Goal: Task Accomplishment & Management: Use online tool/utility

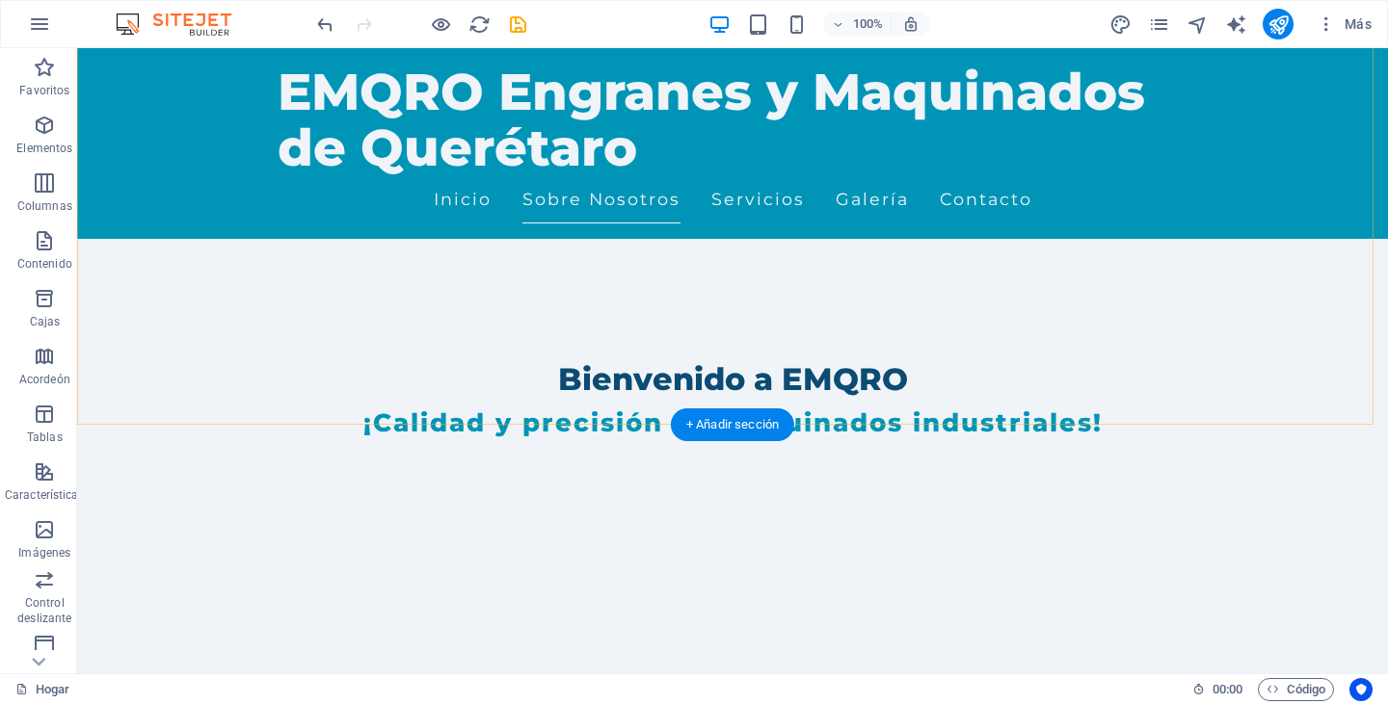
scroll to position [675, 0]
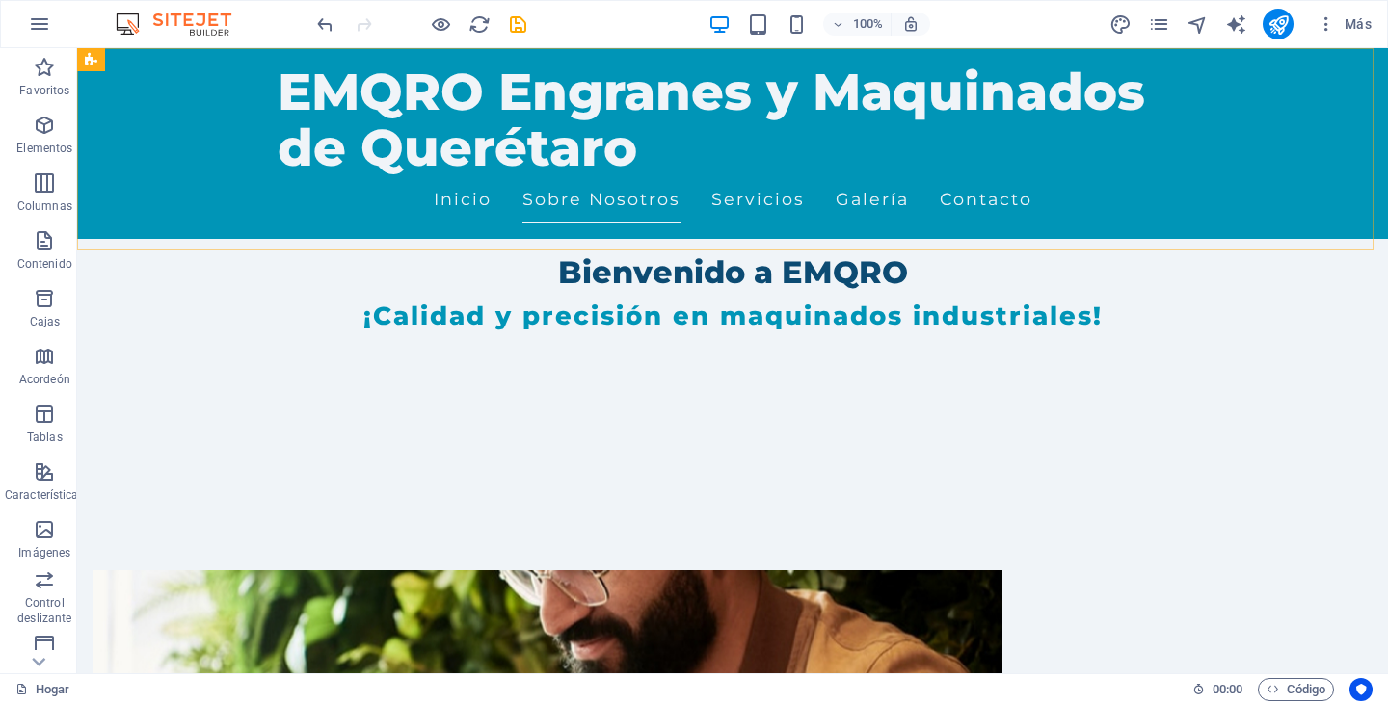
click at [1291, 174] on div "EMQRO Engranes y Maquinados de Querétaro Inicio Sobre Nosotros Servicios Galerí…" at bounding box center [732, 143] width 1311 height 191
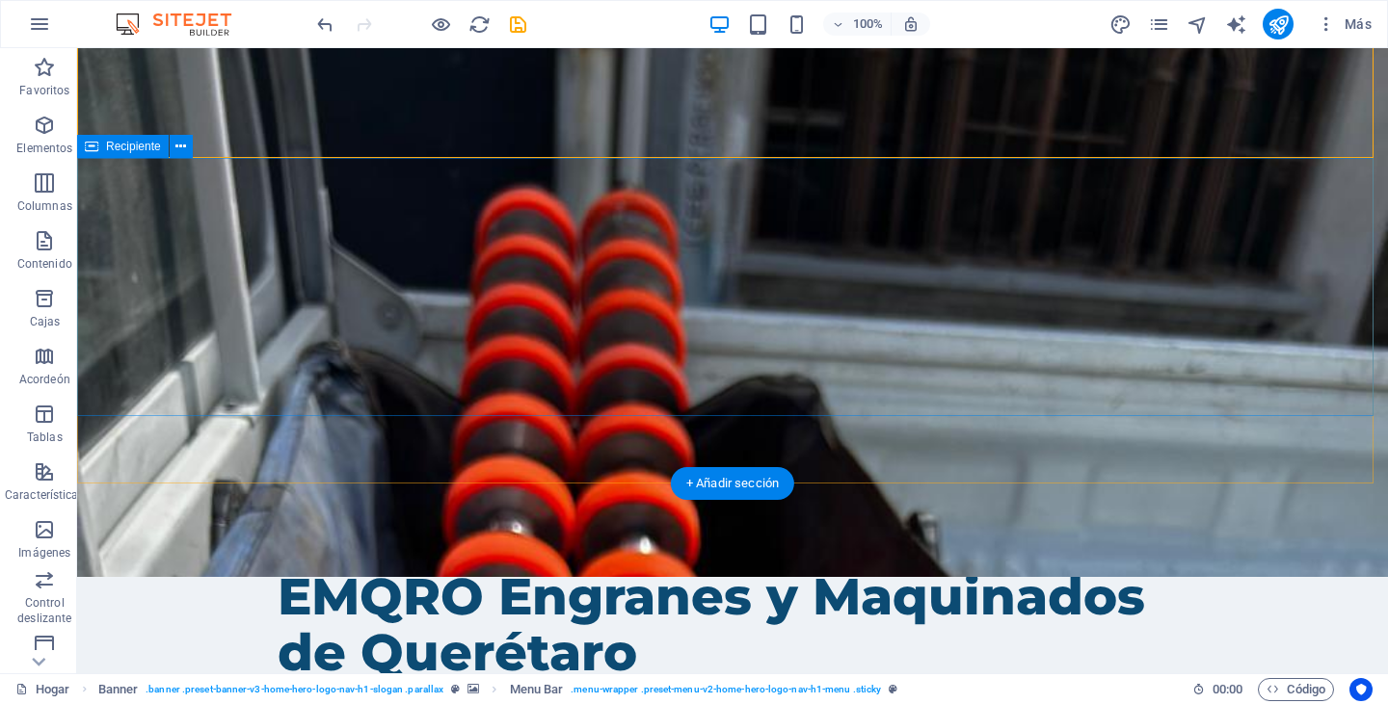
scroll to position [0, 0]
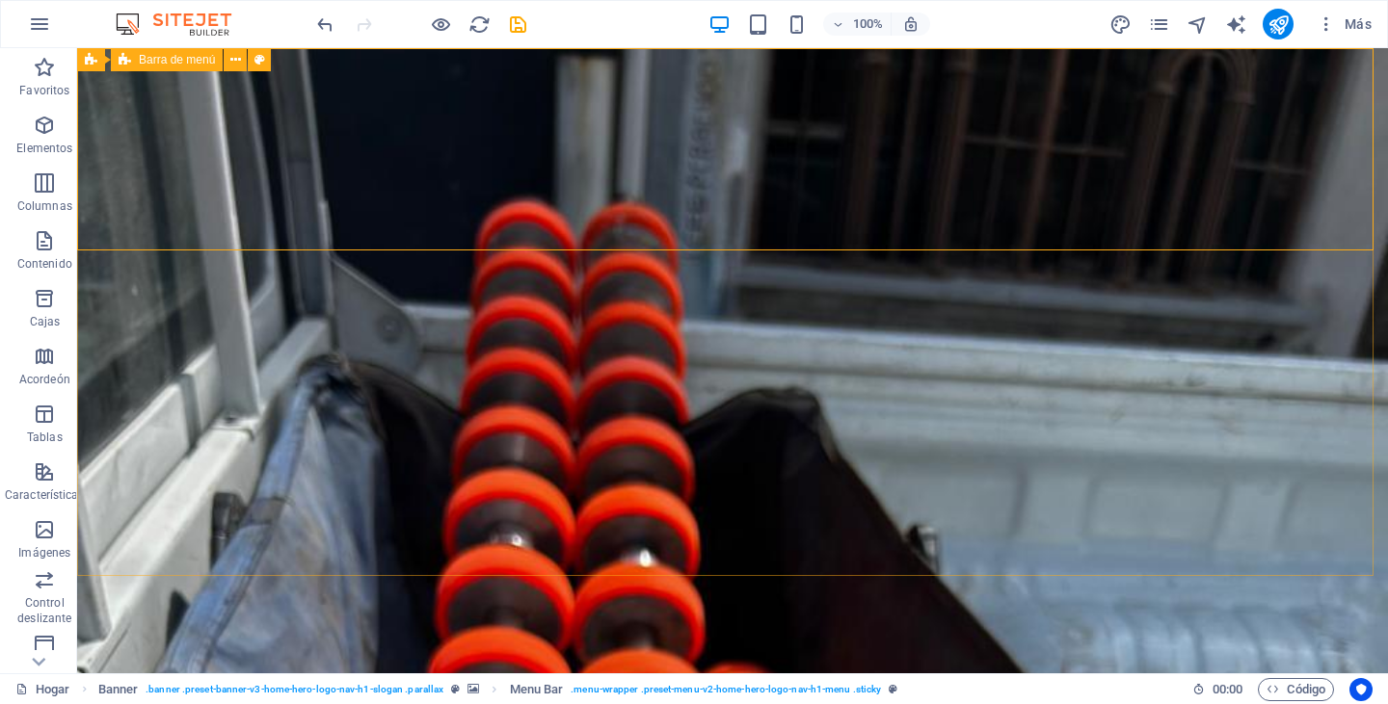
click at [190, 67] on div "Barra de menú" at bounding box center [167, 59] width 112 height 23
click at [145, 59] on font "Barra de menú" at bounding box center [177, 59] width 76 height 13
click at [239, 59] on icon at bounding box center [235, 60] width 11 height 20
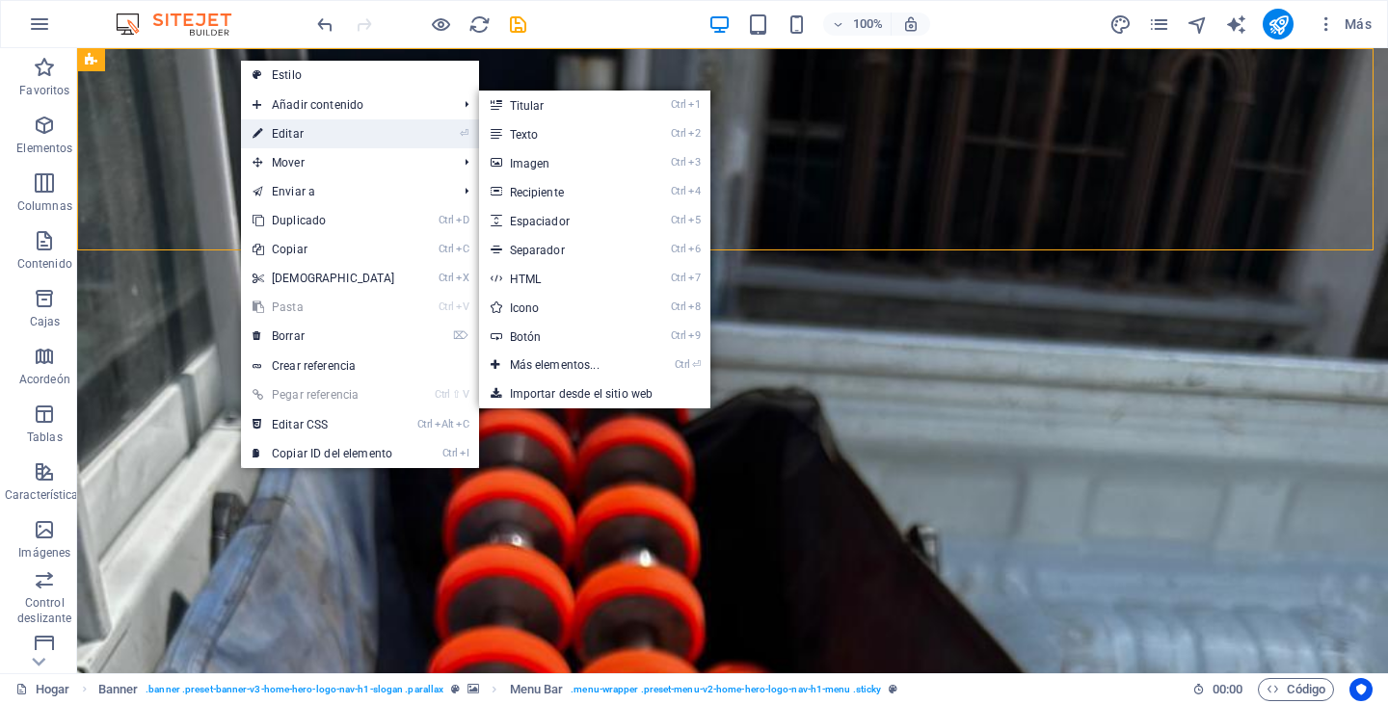
click at [283, 138] on font "Editar" at bounding box center [288, 133] width 32 height 13
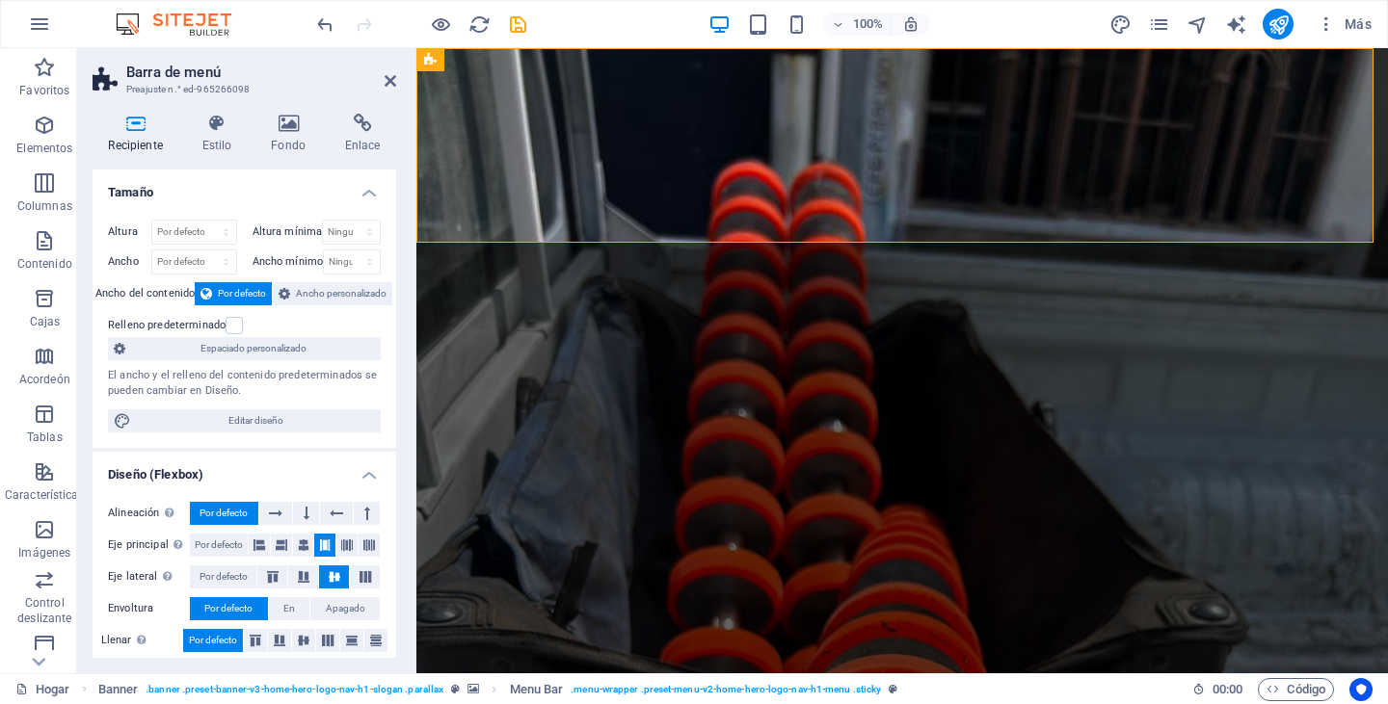
drag, startPoint x: 397, startPoint y: 385, endPoint x: 396, endPoint y: 417, distance: 32.8
click at [396, 417] on div "Recipiente Estilo Fondo Enlace Tamaño Altura Por defecto píxeles movimiento ráp…" at bounding box center [244, 385] width 334 height 575
click at [218, 136] on h4 "Estilo" at bounding box center [220, 134] width 69 height 40
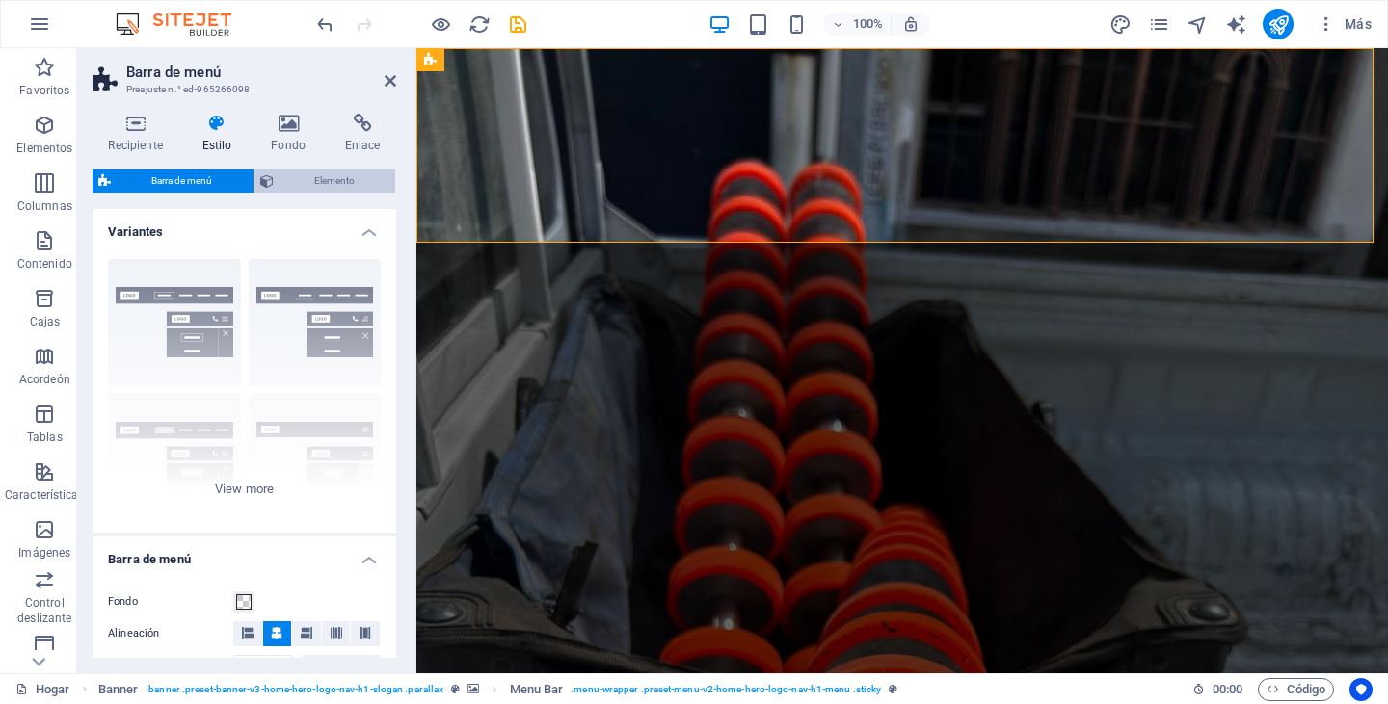
click at [312, 185] on span "Elemento" at bounding box center [334, 181] width 111 height 23
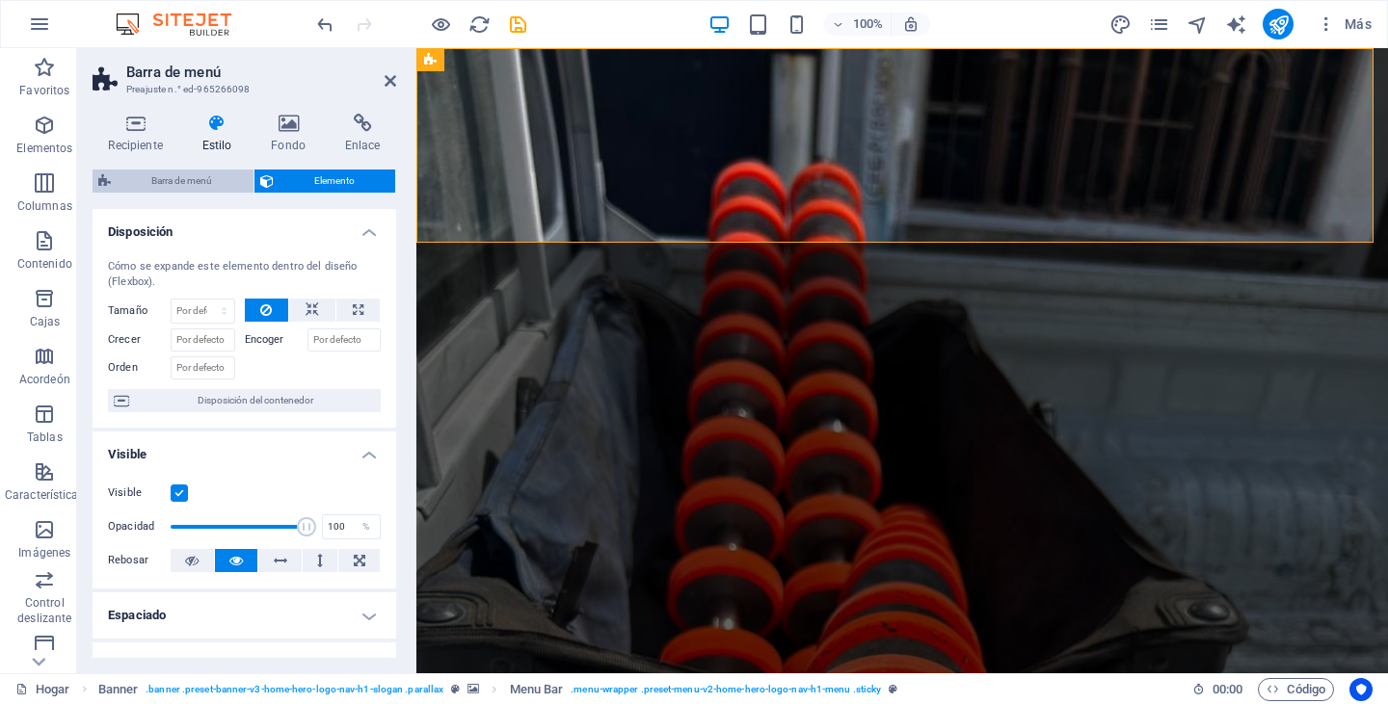
click at [208, 183] on font "Barra de menú" at bounding box center [181, 180] width 61 height 11
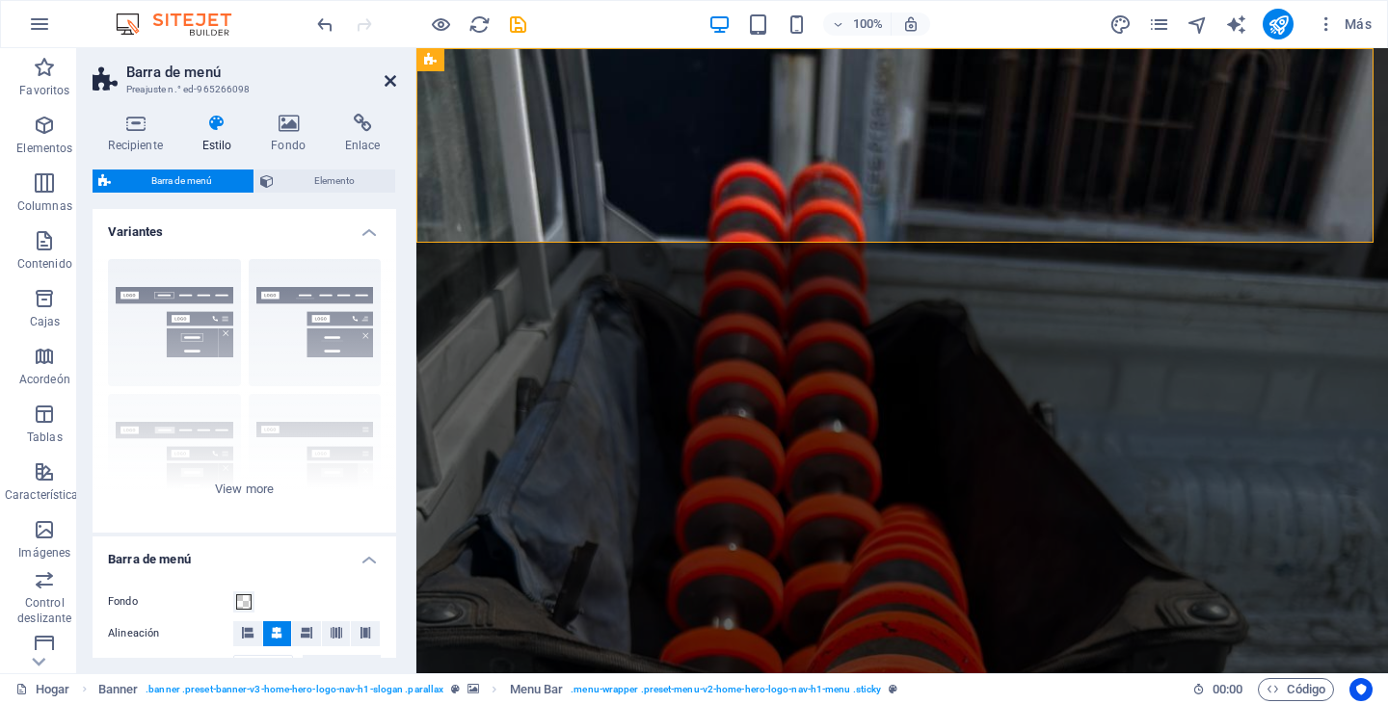
click at [387, 82] on icon at bounding box center [391, 80] width 12 height 15
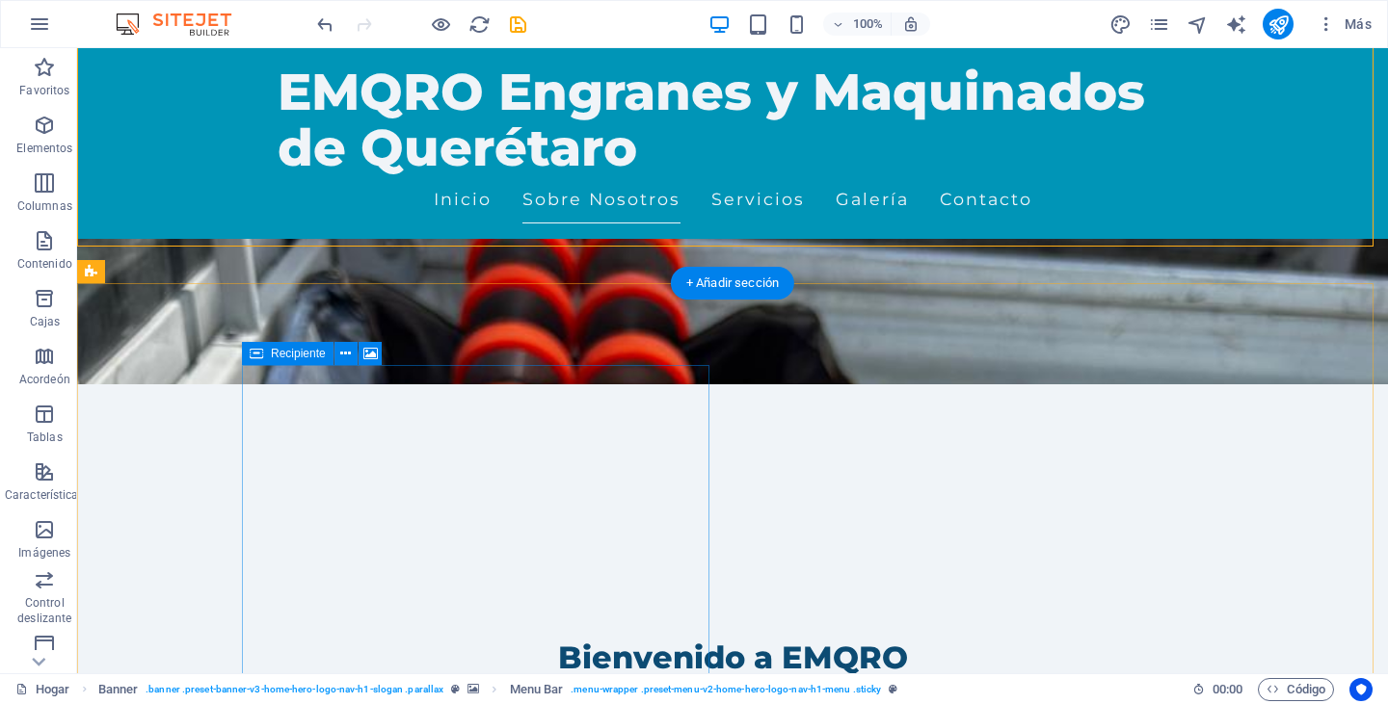
scroll to position [385, 0]
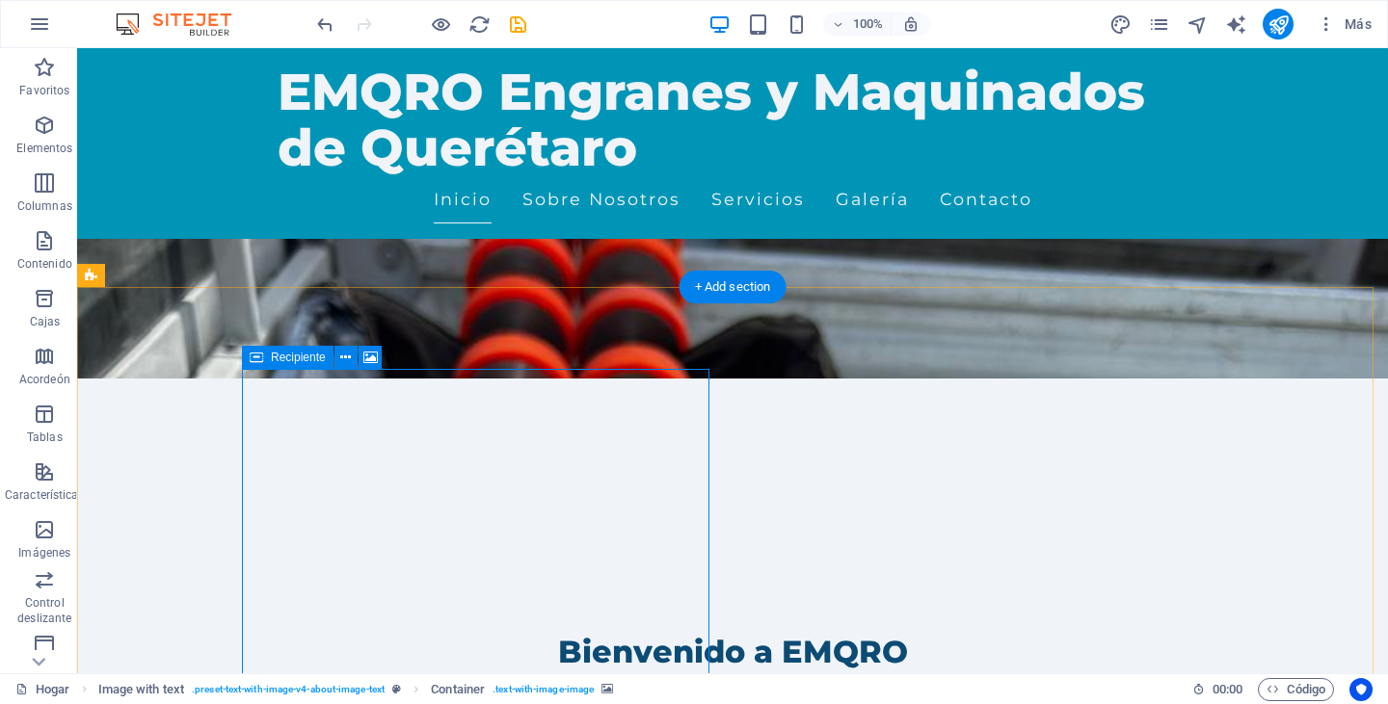
scroll to position [289, 0]
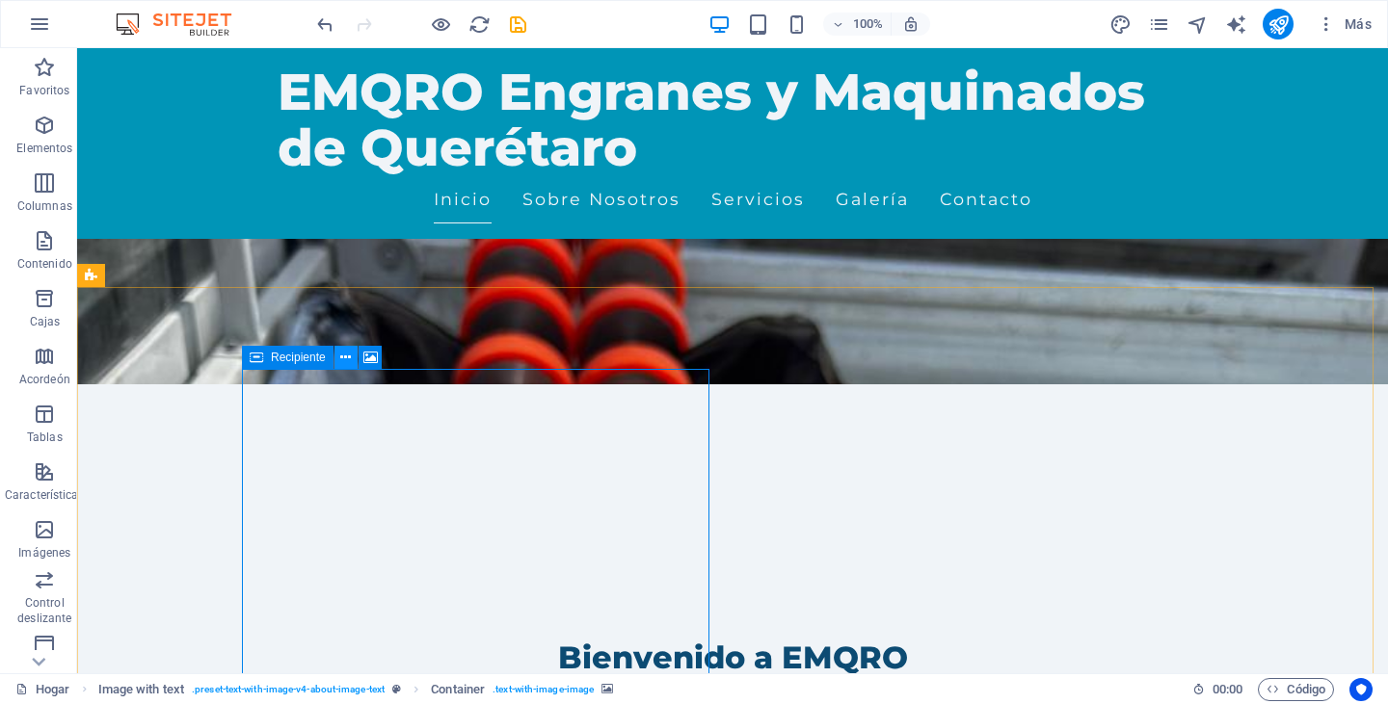
click at [345, 364] on icon at bounding box center [345, 358] width 11 height 20
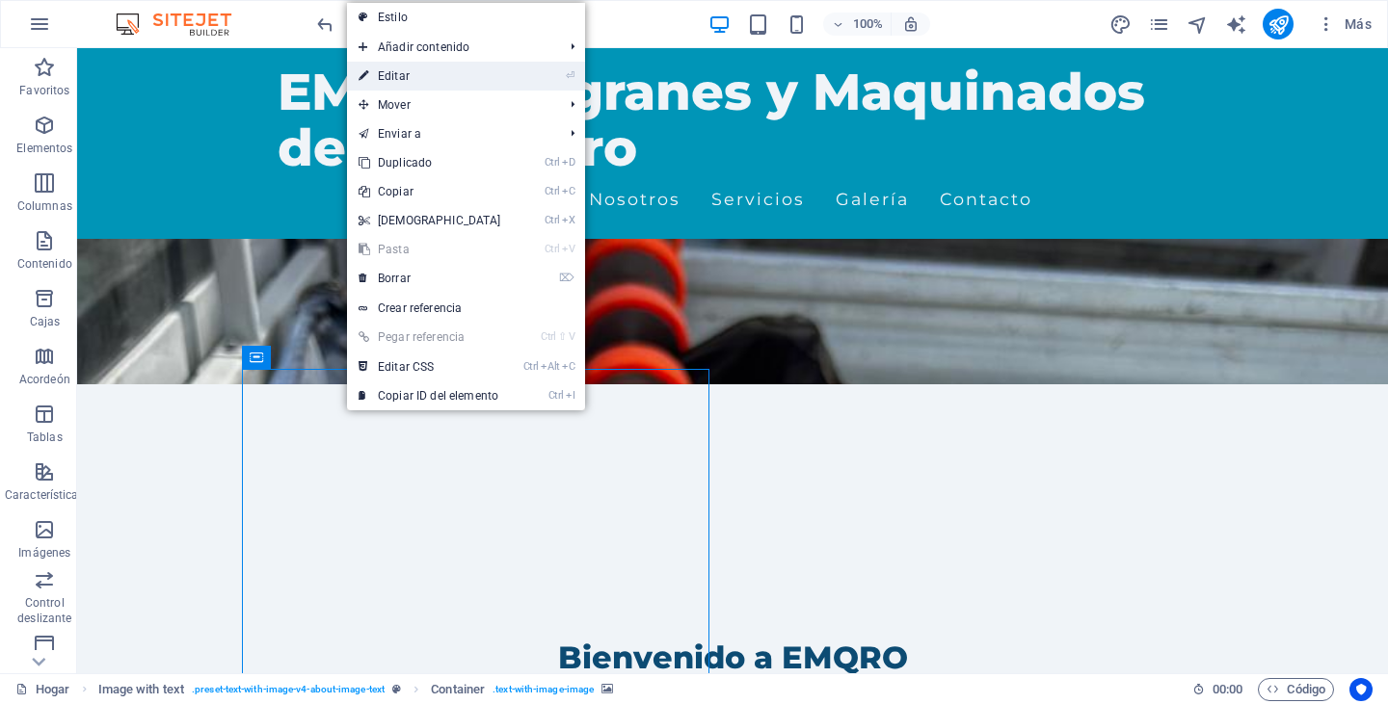
drag, startPoint x: 402, startPoint y: 80, endPoint x: 94, endPoint y: 103, distance: 308.3
click at [401, 79] on font "Editar" at bounding box center [394, 75] width 32 height 13
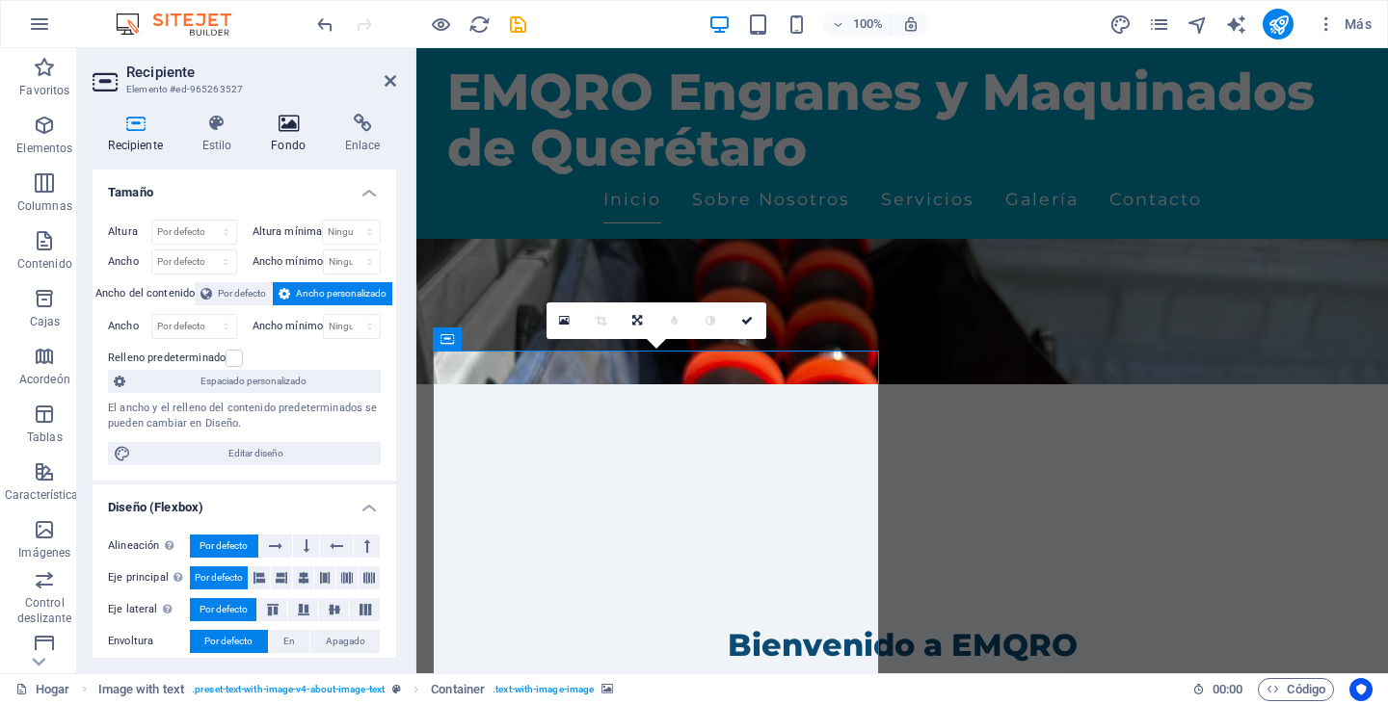
click at [276, 131] on icon at bounding box center [288, 123] width 66 height 19
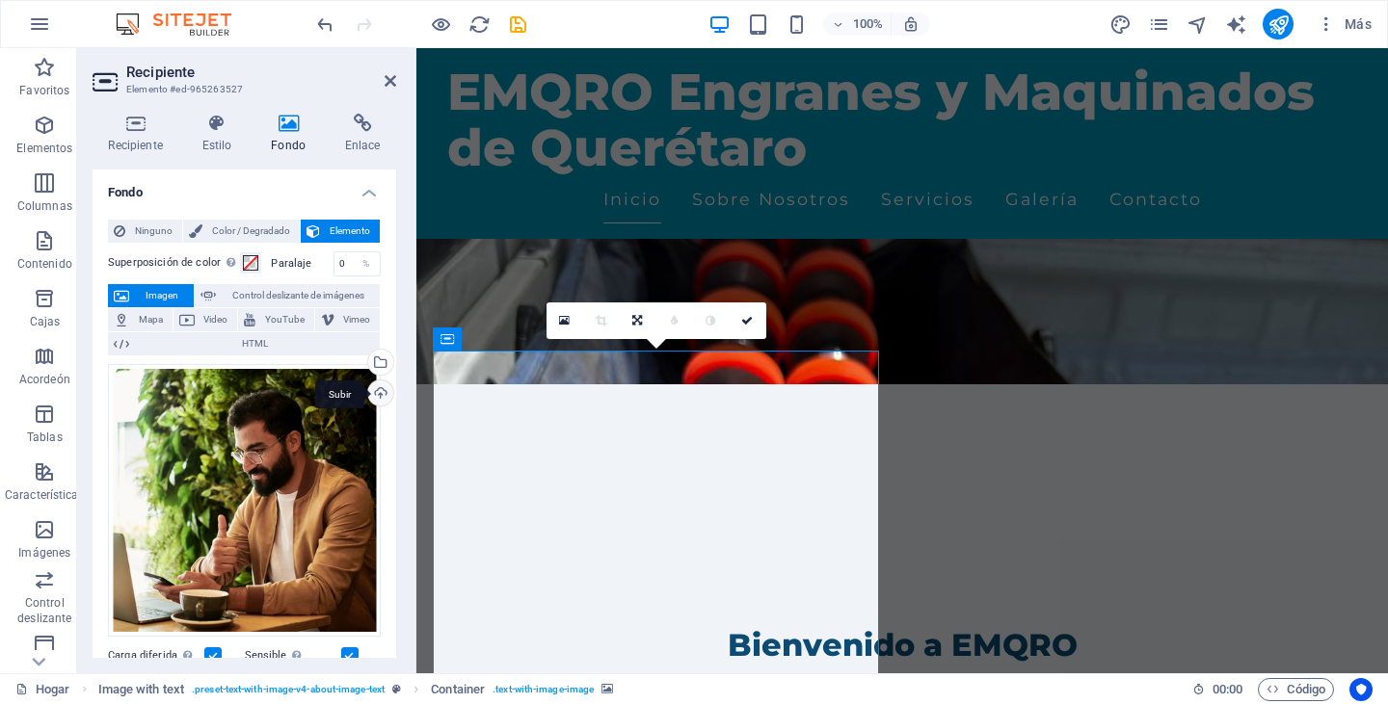
click at [375, 389] on div "Subir" at bounding box center [378, 395] width 29 height 29
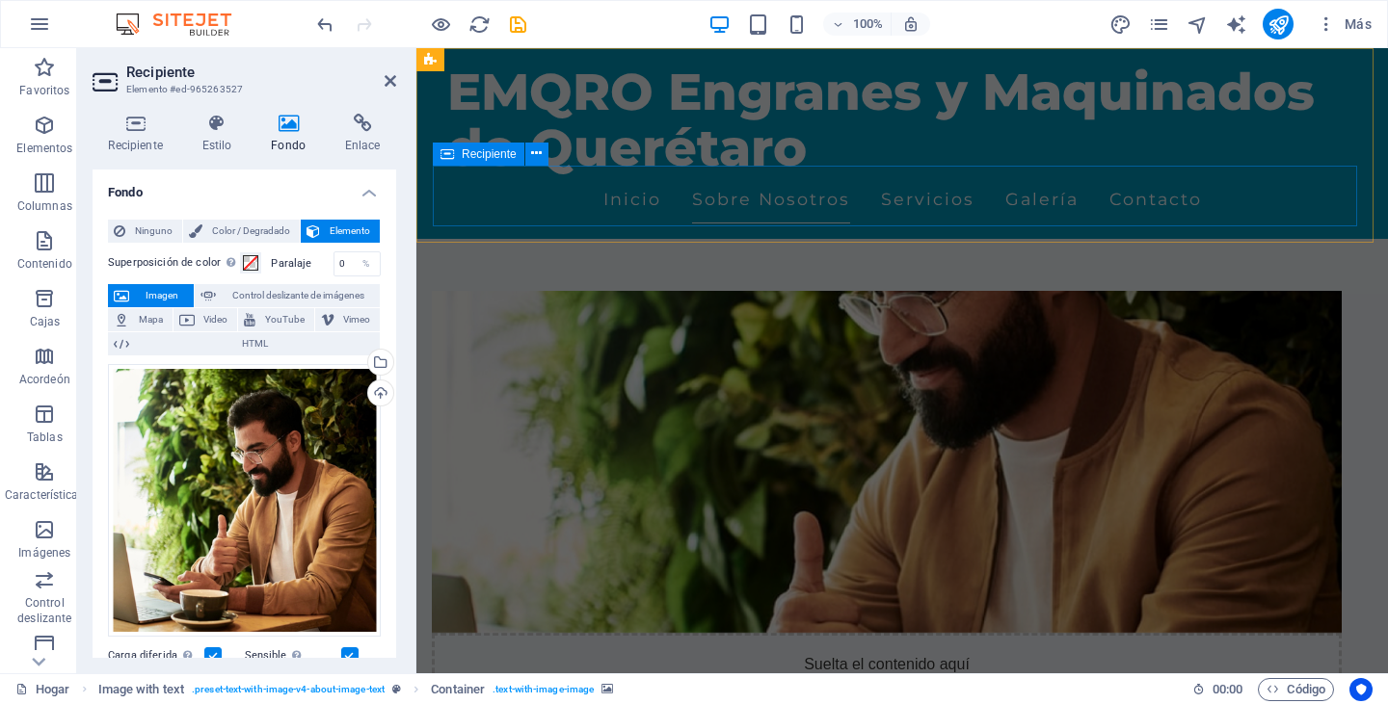
scroll to position [964, 0]
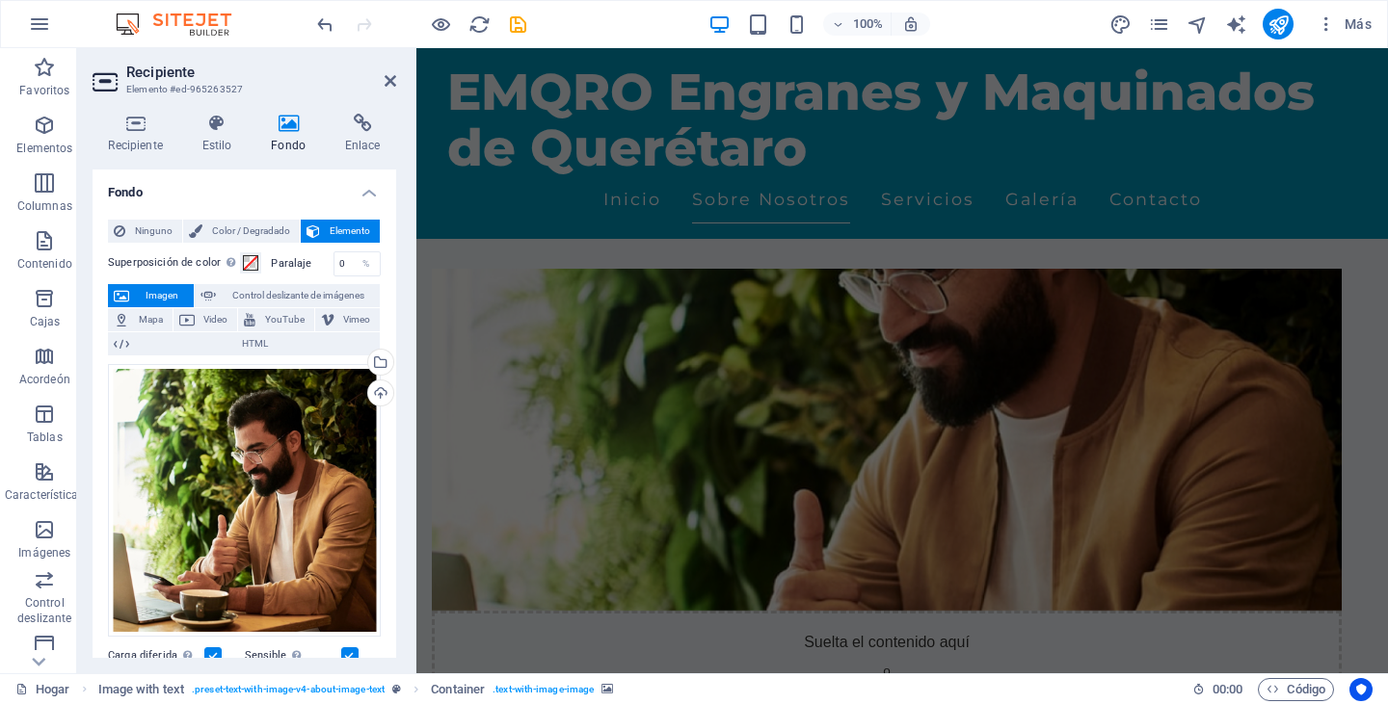
click at [401, 87] on aside "Recipiente Elemento #ed-965263527 Recipiente Estilo Fondo Enlace Tamaño Altura …" at bounding box center [246, 360] width 339 height 625
click at [382, 74] on h2 "Recipiente" at bounding box center [261, 72] width 270 height 17
click at [385, 84] on icon at bounding box center [391, 80] width 12 height 15
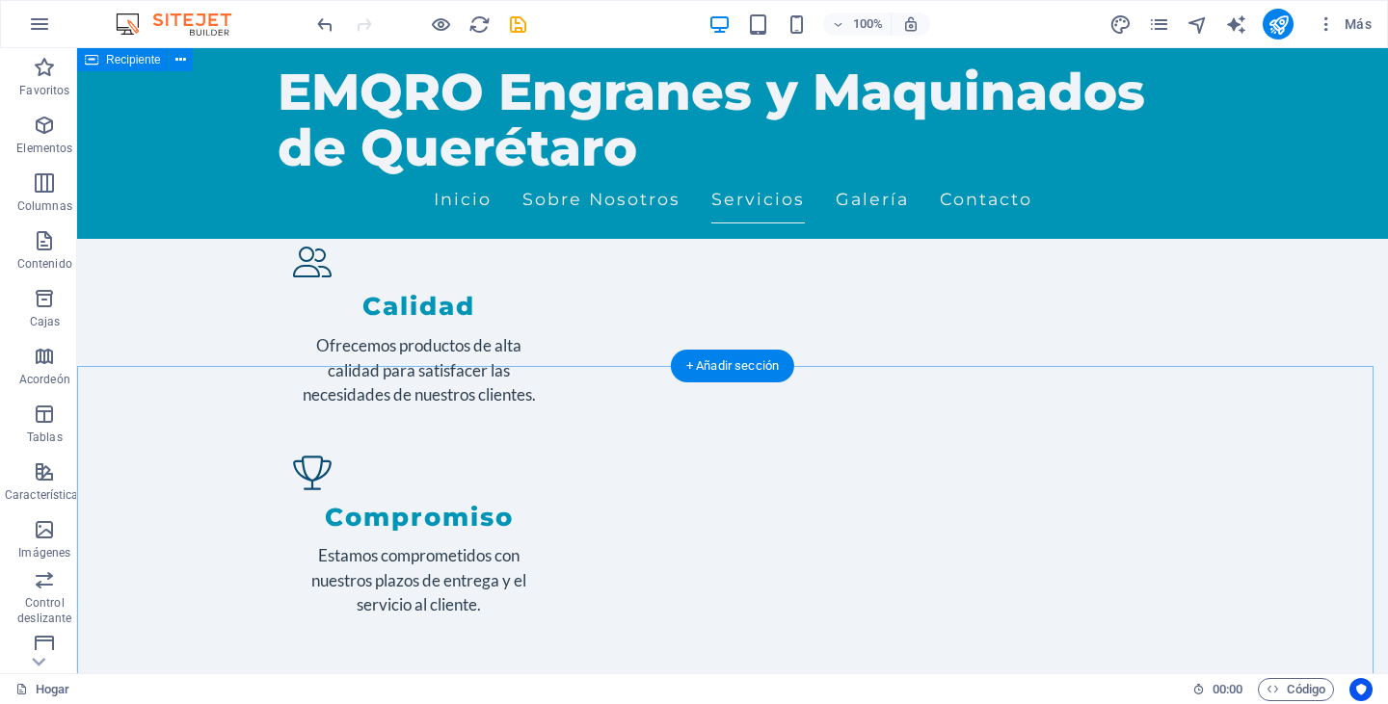
scroll to position [2765, 0]
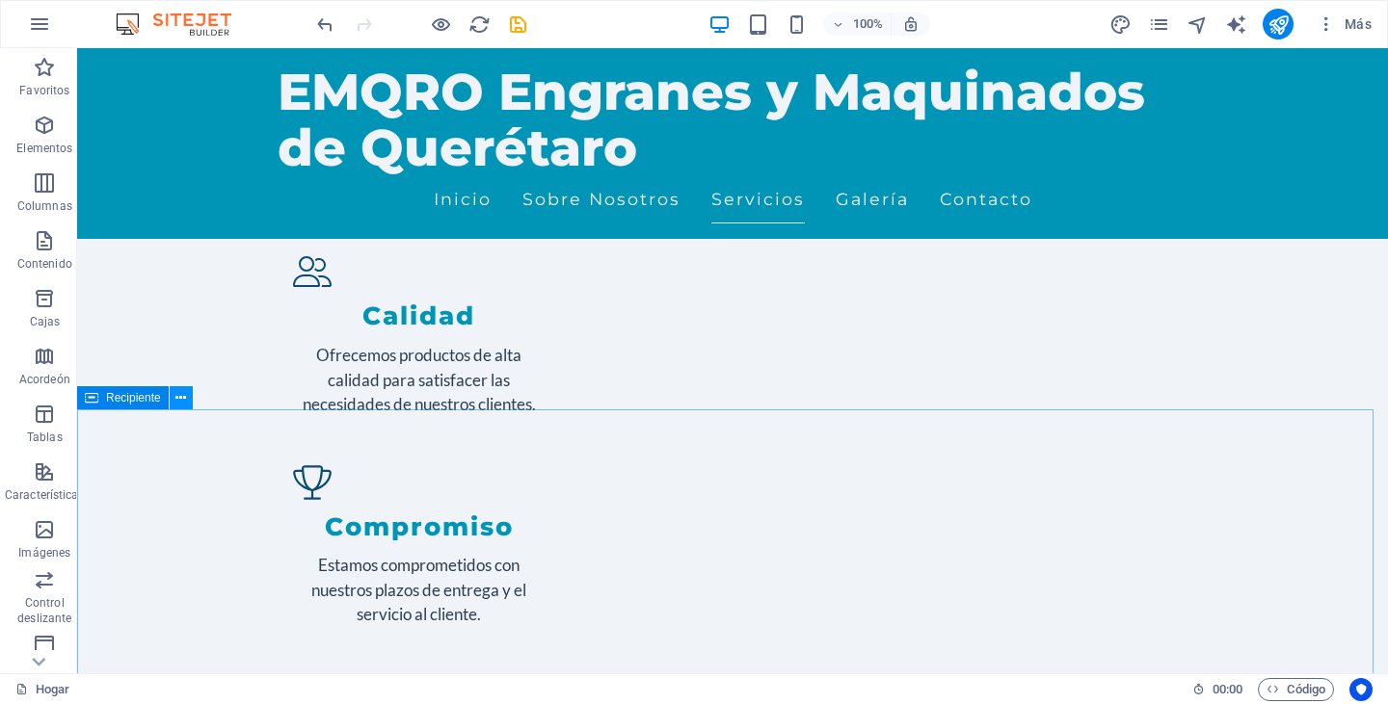
click at [179, 399] on icon at bounding box center [180, 398] width 11 height 20
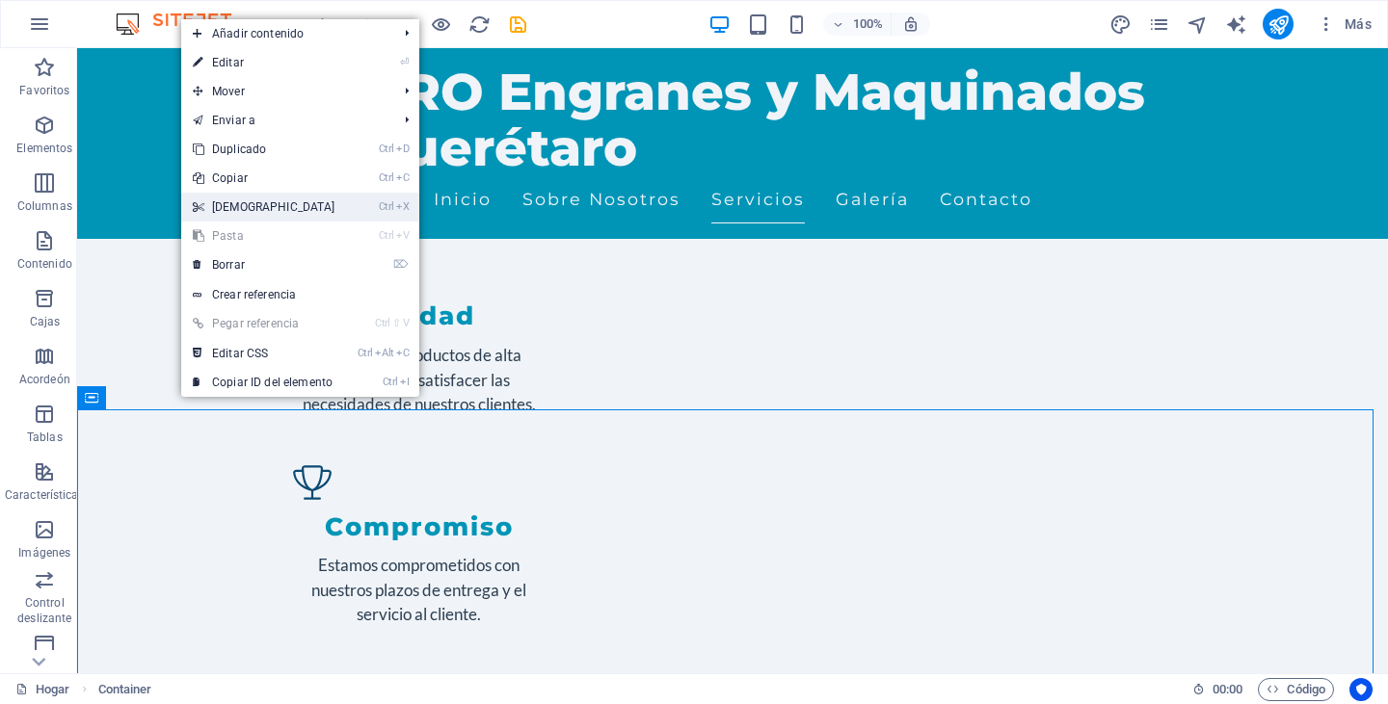
click at [234, 204] on font "[DEMOGRAPHIC_DATA]" at bounding box center [273, 206] width 123 height 13
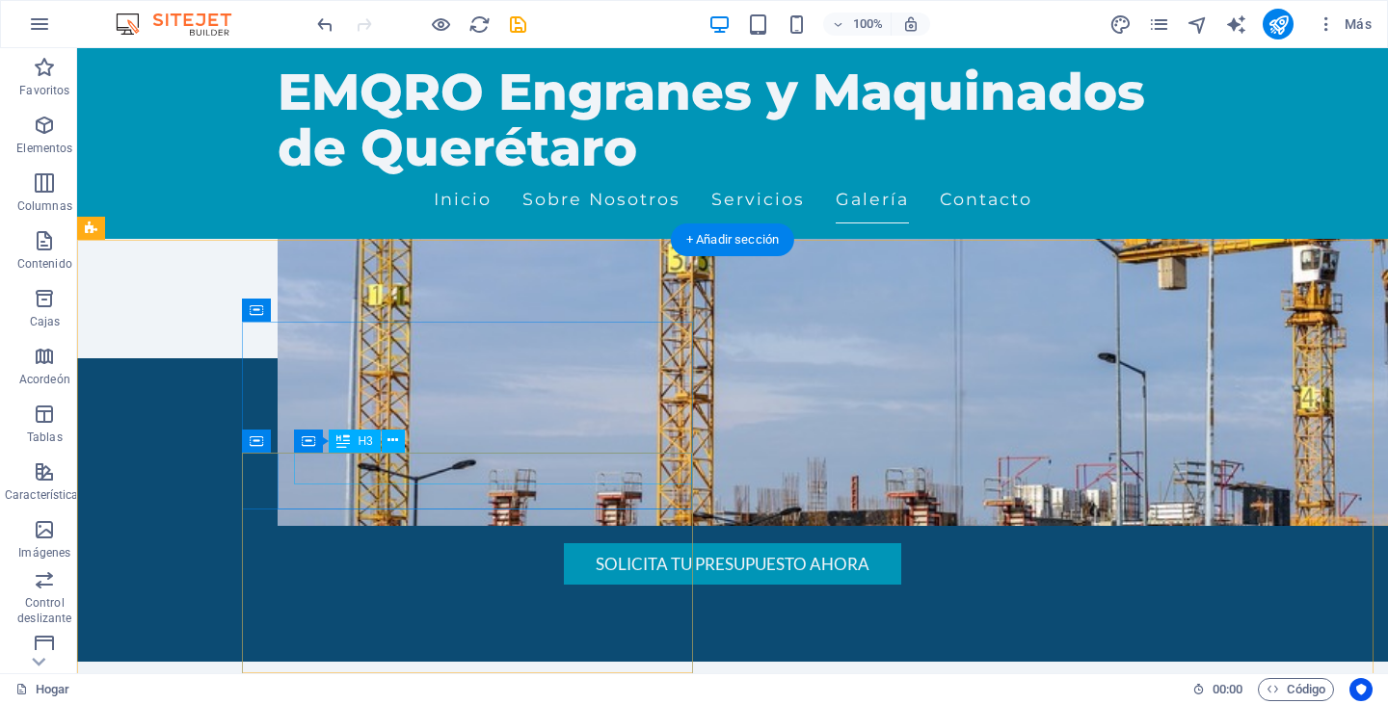
scroll to position [5367, 0]
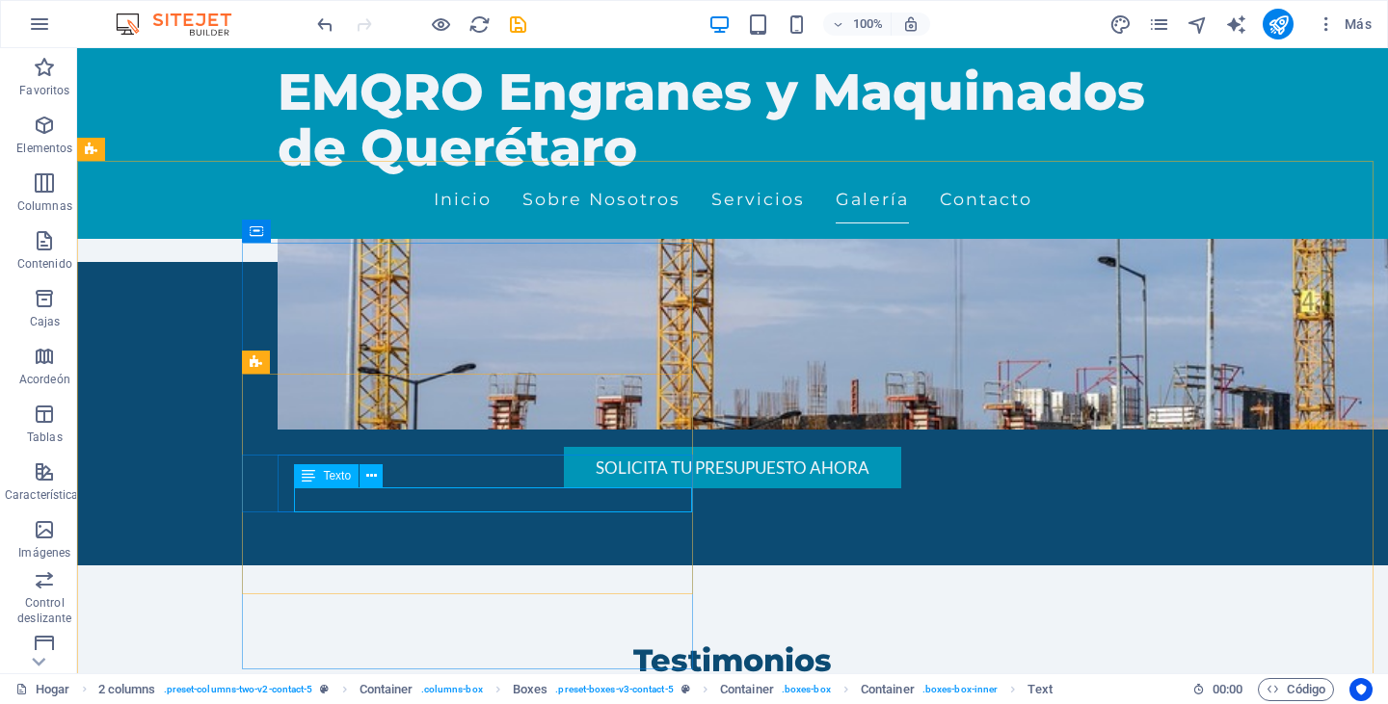
click at [322, 480] on div "Texto" at bounding box center [326, 475] width 65 height 23
click at [372, 479] on icon at bounding box center [371, 476] width 11 height 20
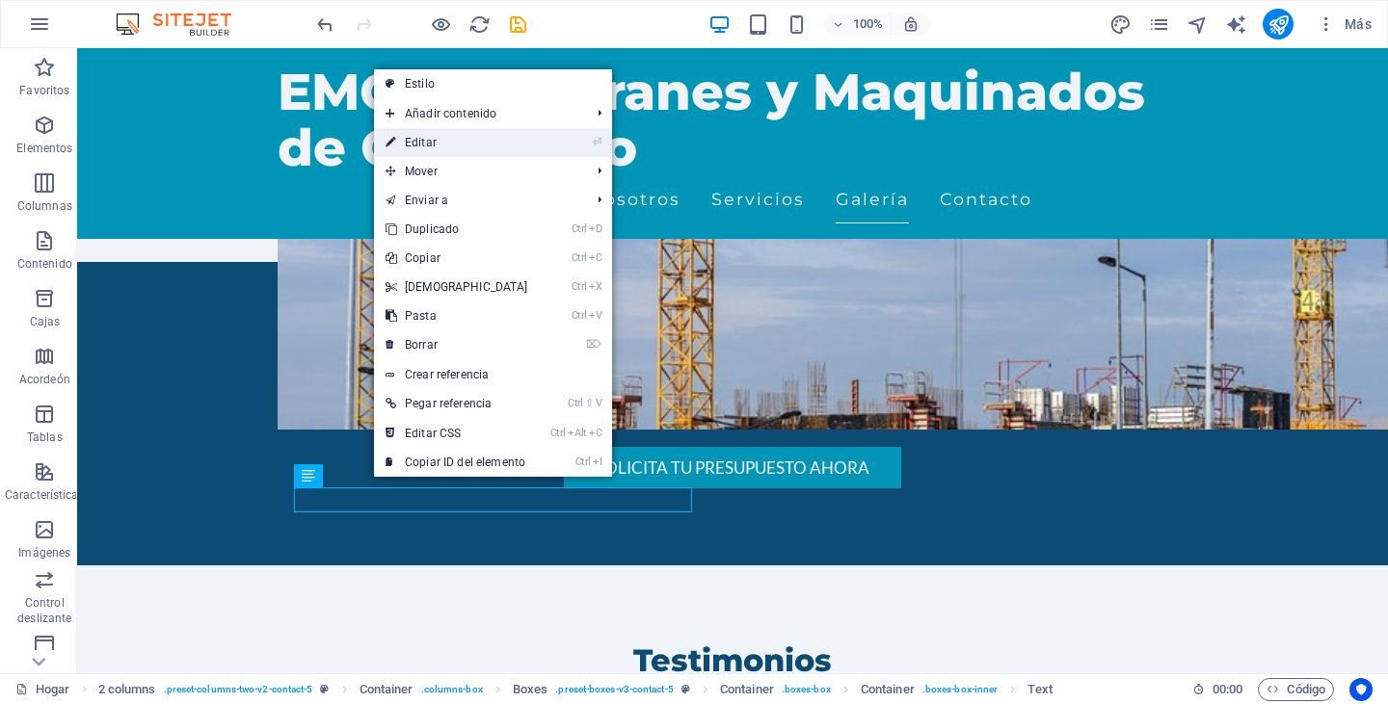
click at [449, 139] on link "⏎ Editar" at bounding box center [457, 142] width 166 height 29
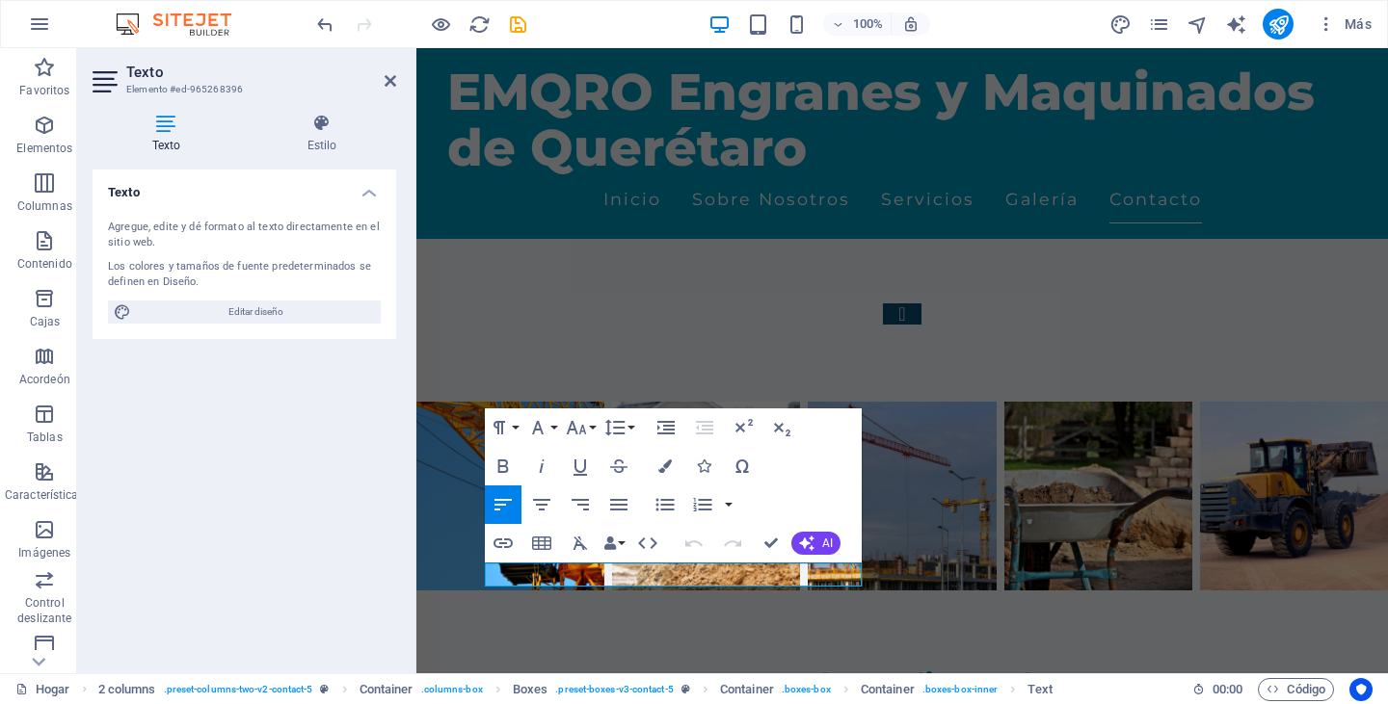
scroll to position [6191, 0]
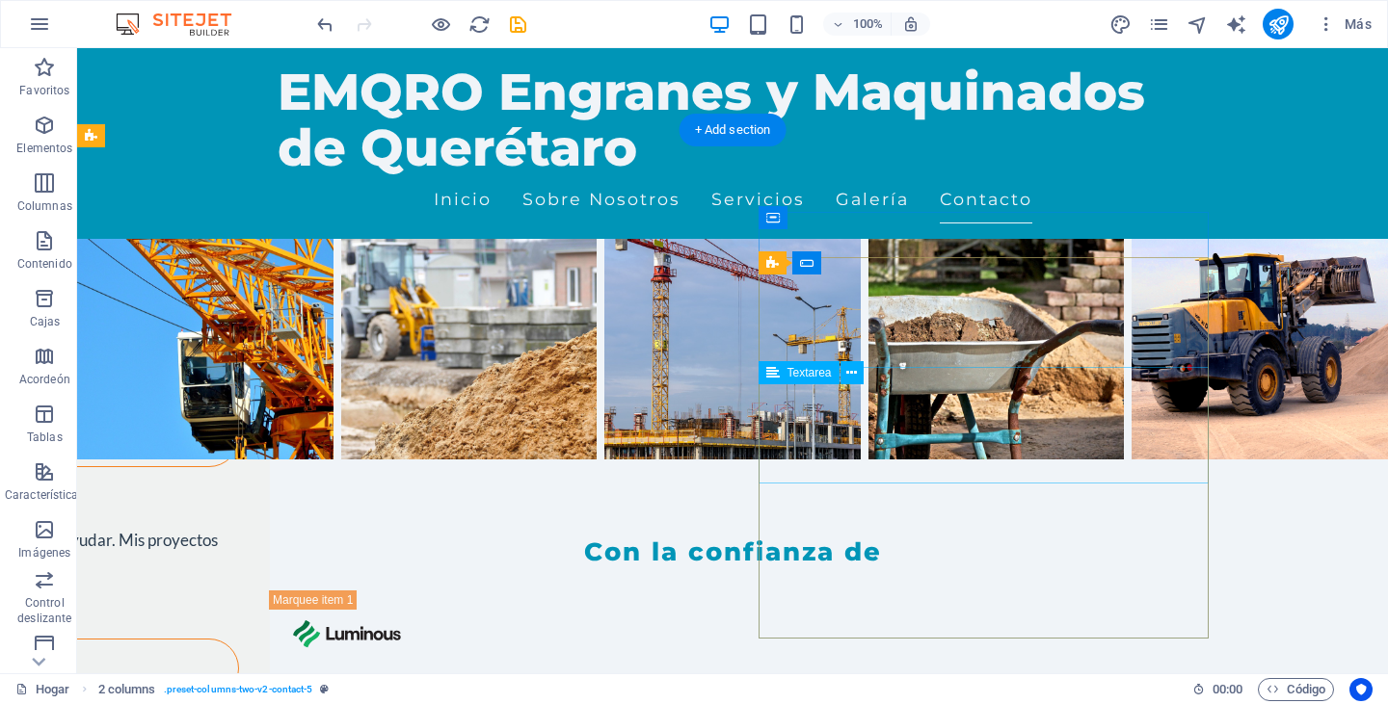
scroll to position [5380, 0]
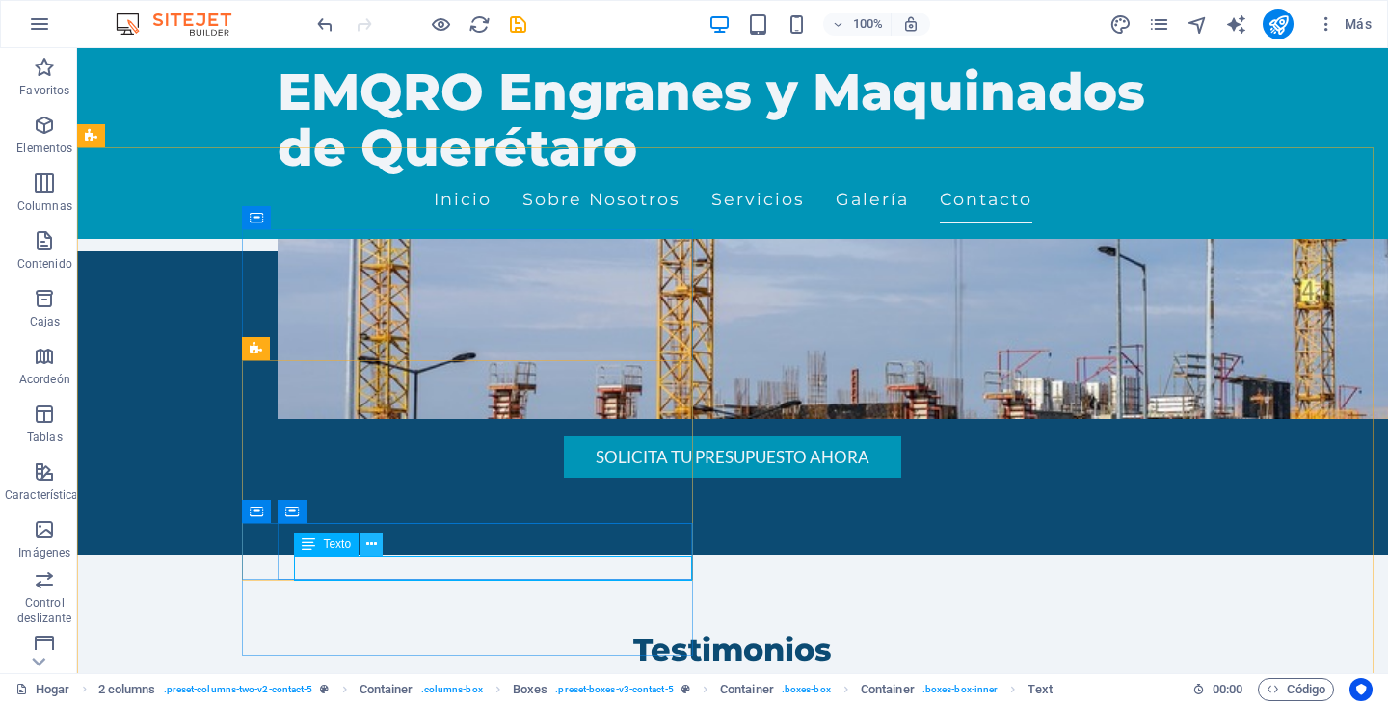
click at [367, 543] on icon at bounding box center [371, 545] width 11 height 20
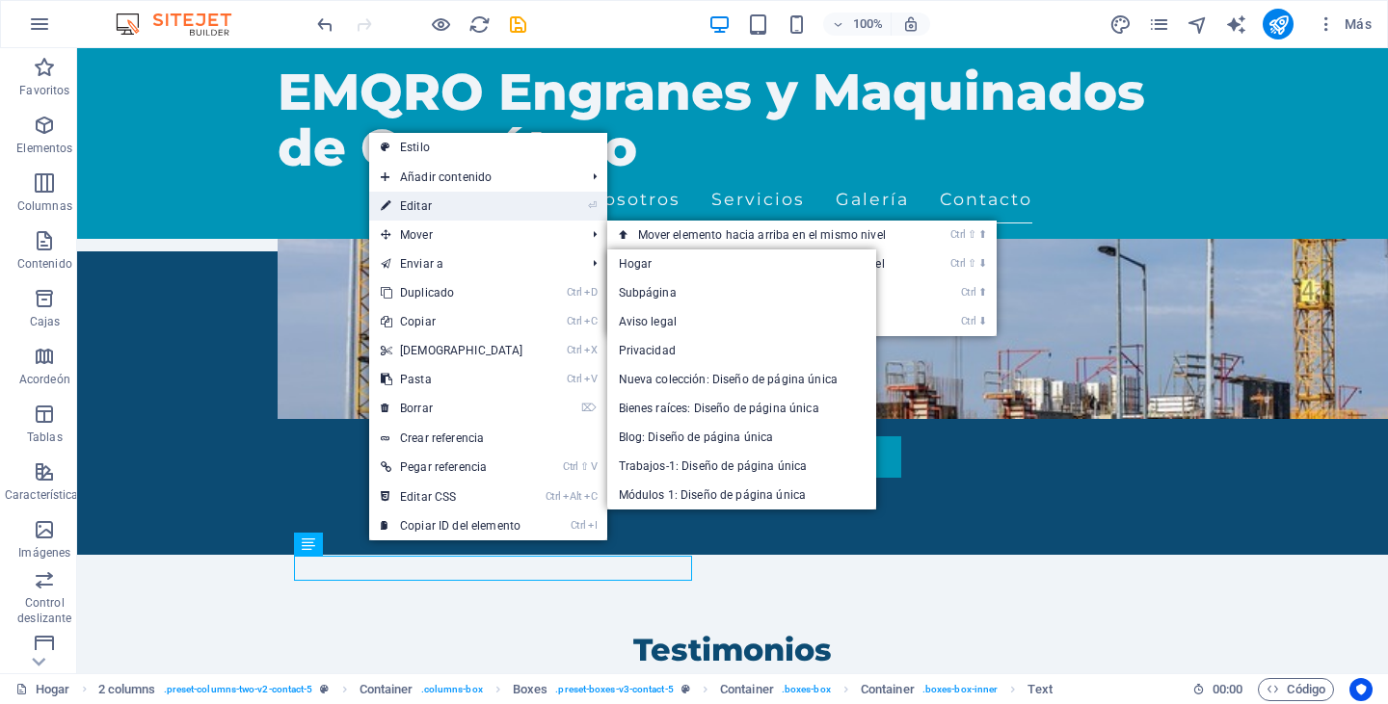
click at [437, 207] on link "⏎ Editar" at bounding box center [452, 206] width 166 height 29
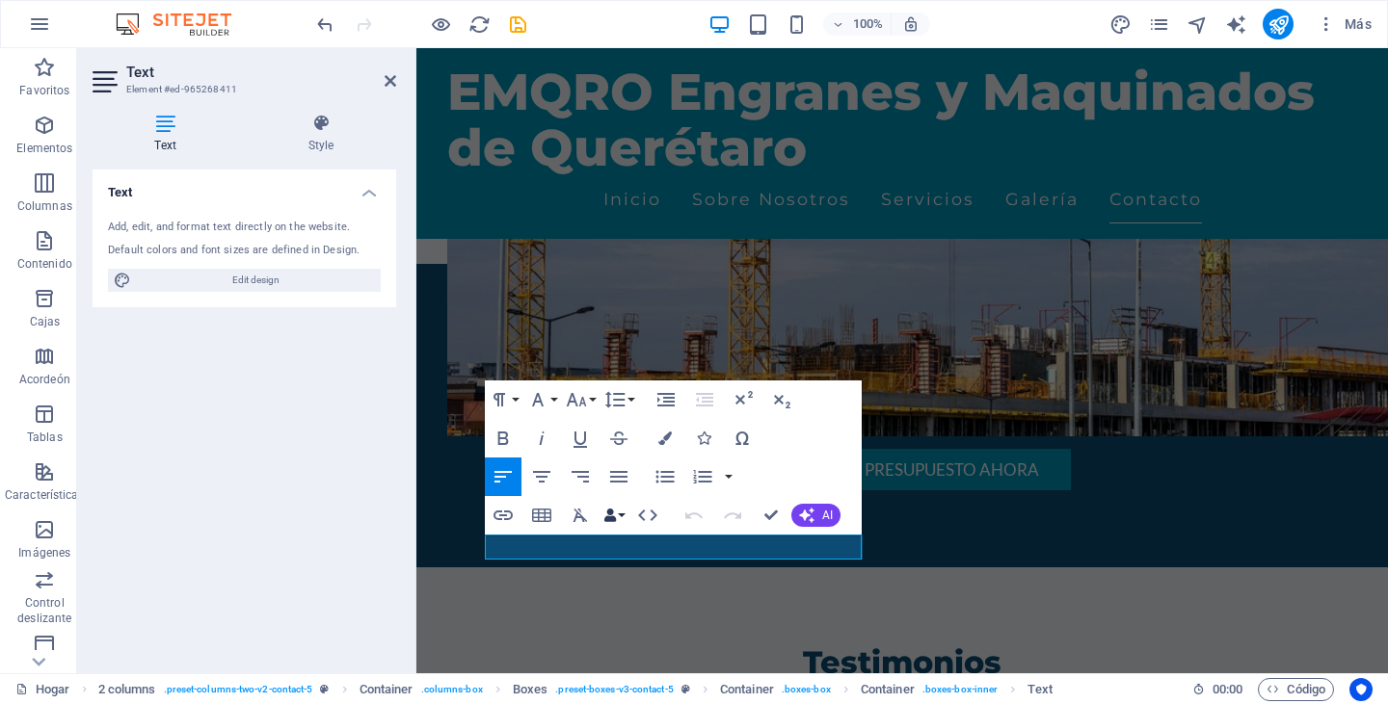
scroll to position [6191, 0]
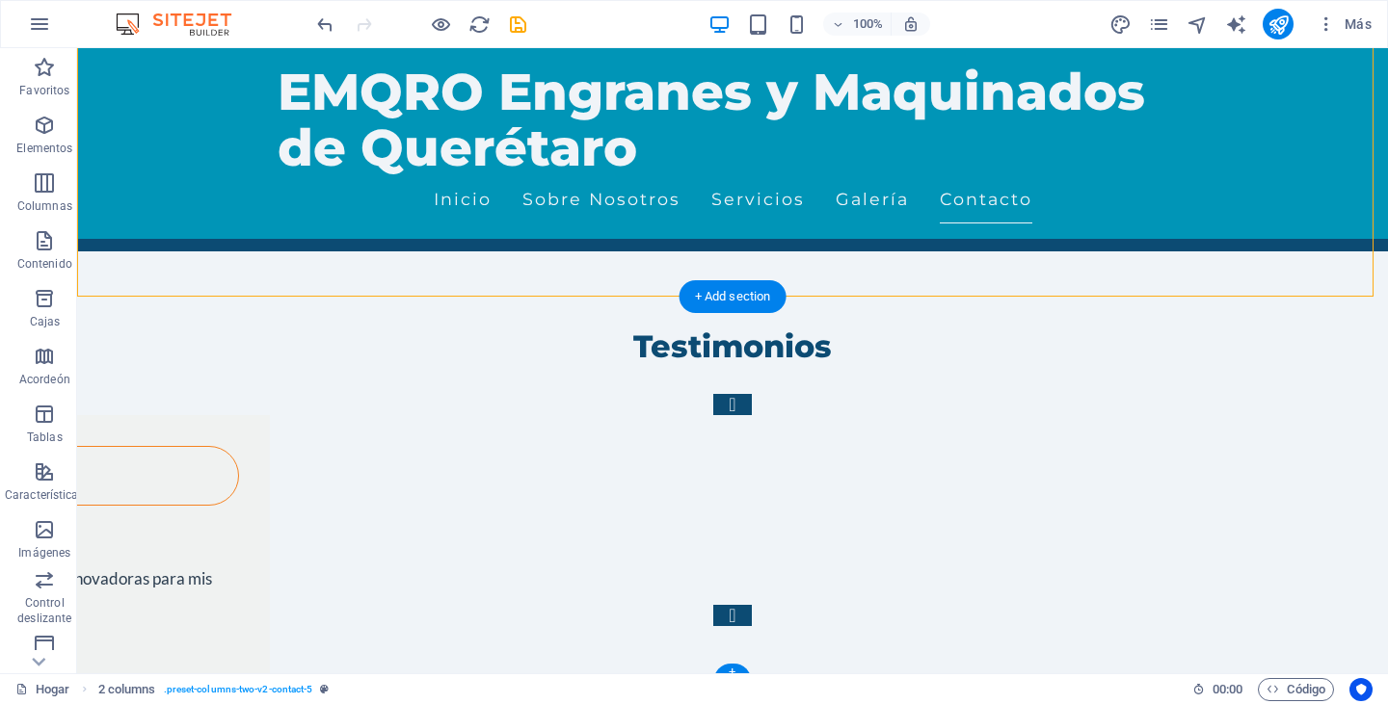
scroll to position [5830, 0]
